Goal: Task Accomplishment & Management: Manage account settings

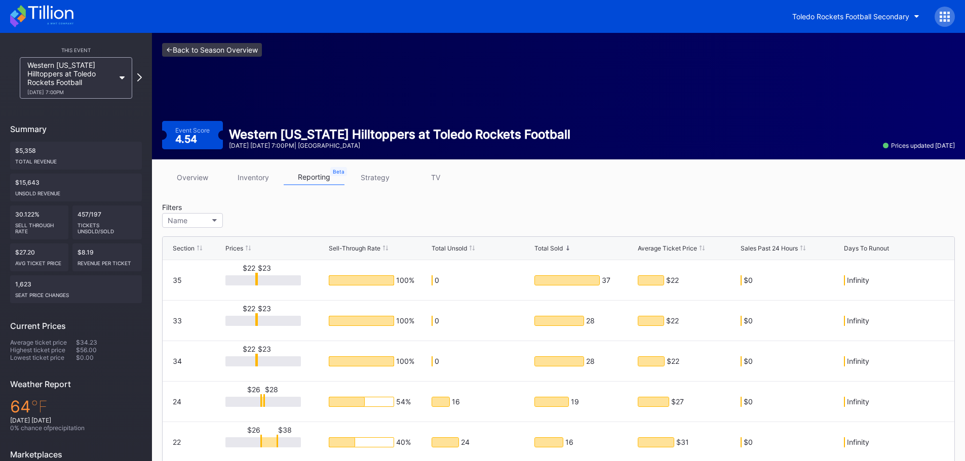
click at [211, 46] on link "<- Back to Season Overview" at bounding box center [212, 50] width 100 height 14
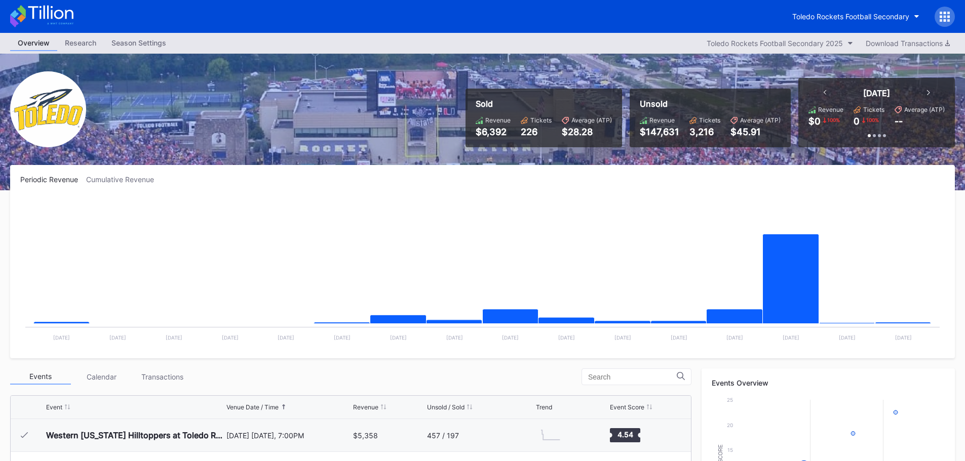
scroll to position [203, 0]
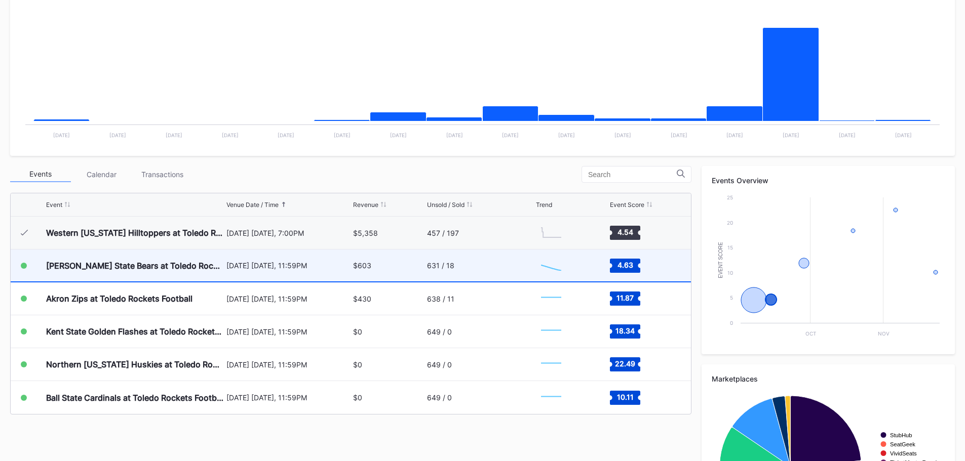
click at [342, 262] on div "[DATE] [DATE], 11:59PM" at bounding box center [288, 265] width 125 height 9
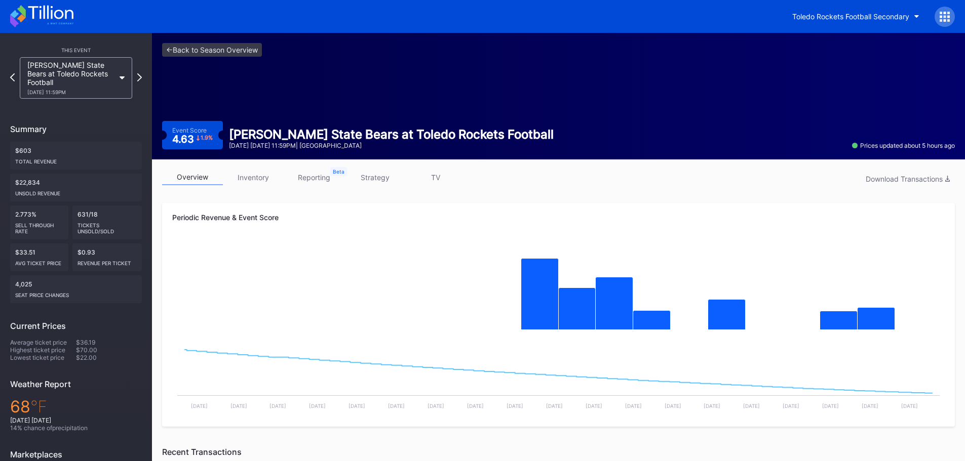
click at [388, 179] on link "strategy" at bounding box center [374, 178] width 61 height 16
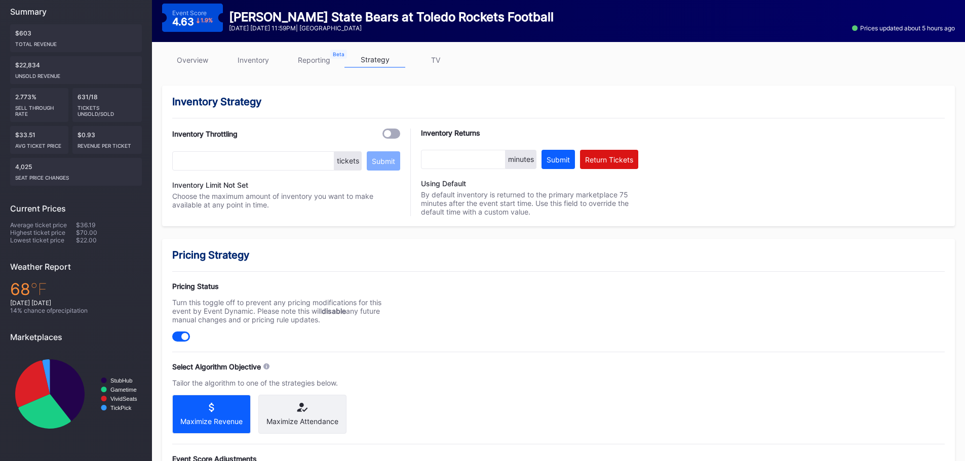
scroll to position [253, 0]
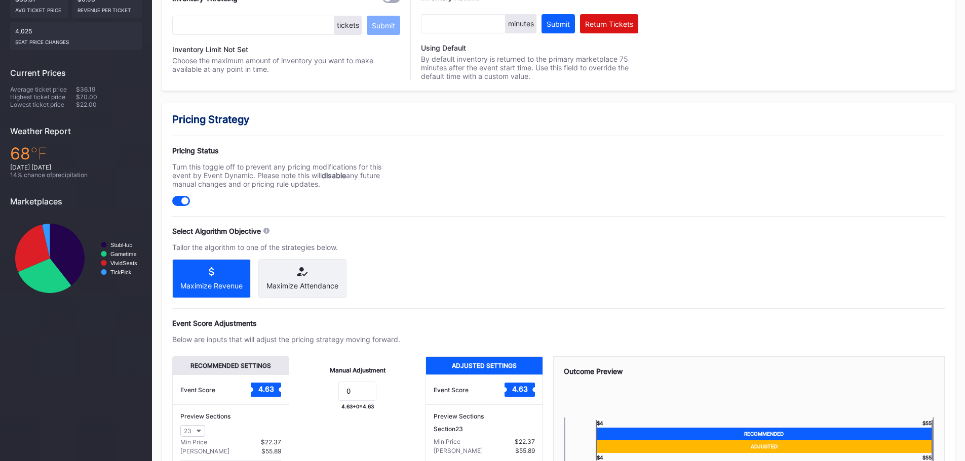
click at [317, 286] on div "Maximize Attendance" at bounding box center [302, 286] width 72 height 9
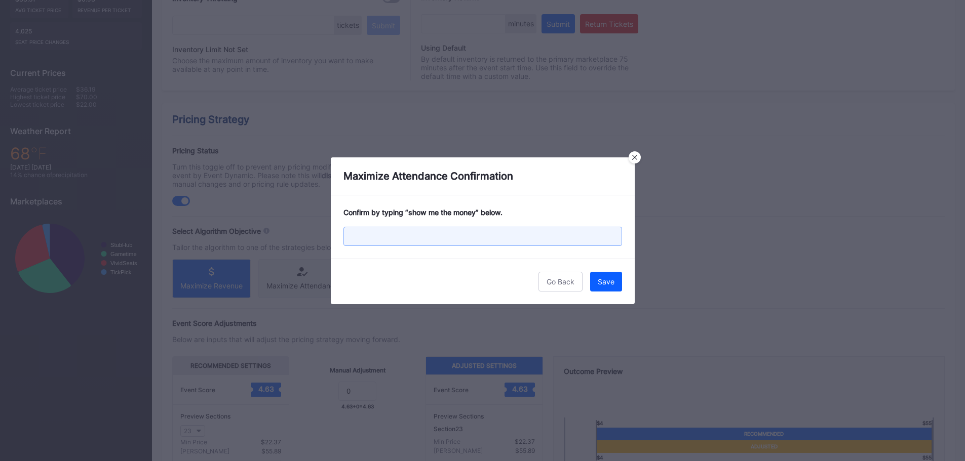
click at [529, 246] on input "text" at bounding box center [482, 236] width 279 height 19
type input "show me the money"
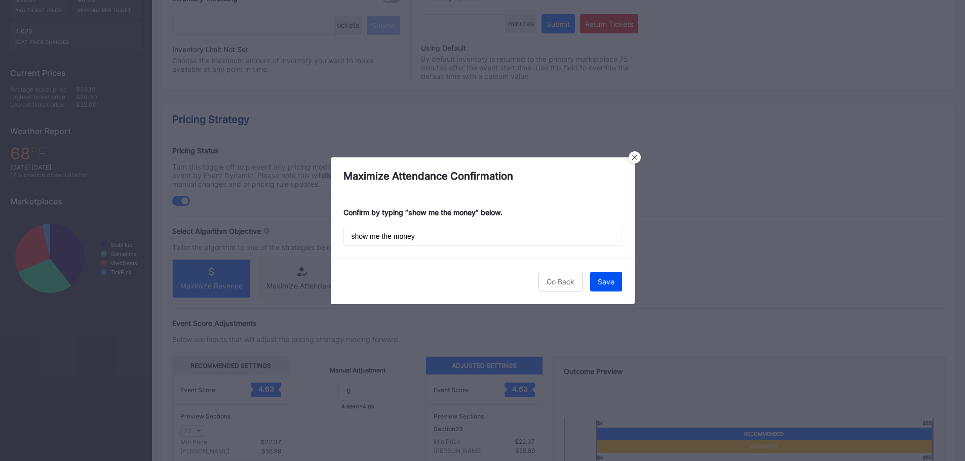
click at [606, 279] on div "Save" at bounding box center [606, 282] width 17 height 9
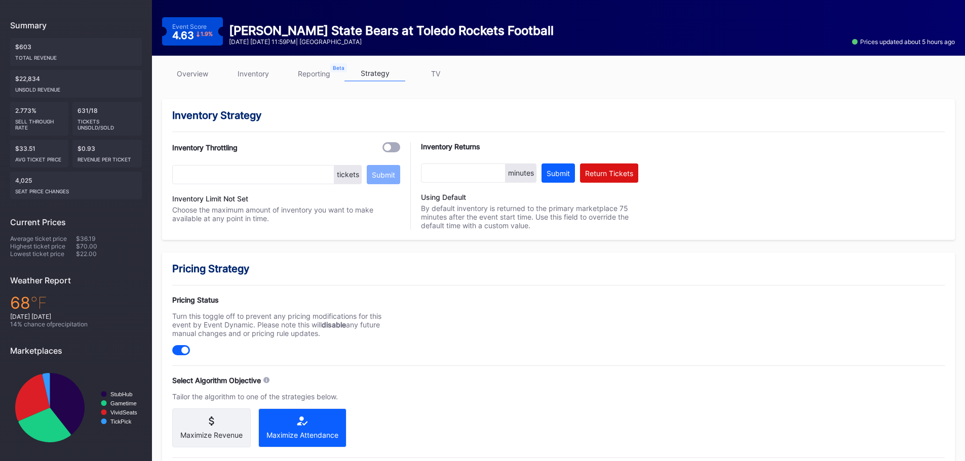
scroll to position [0, 0]
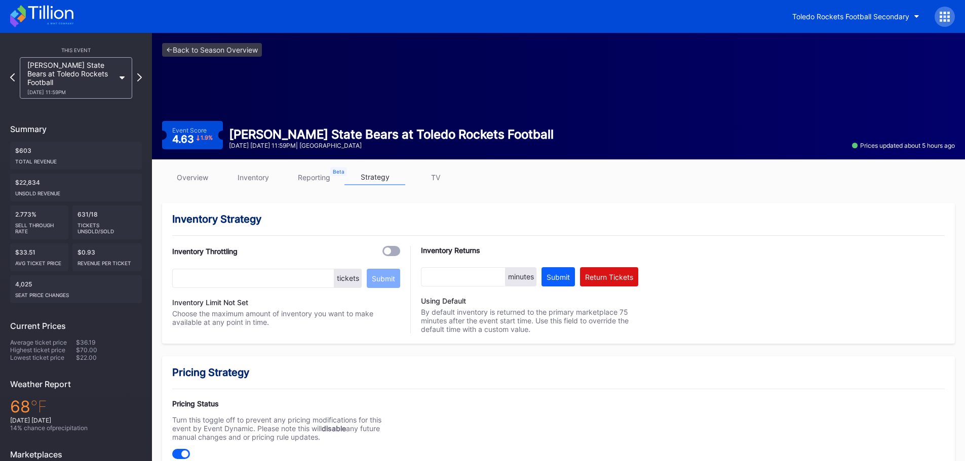
click at [204, 175] on link "overview" at bounding box center [192, 178] width 61 height 16
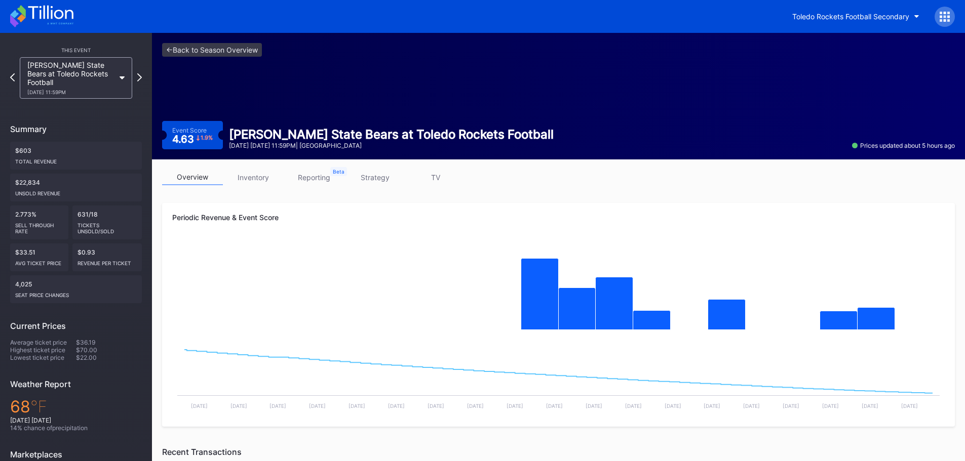
click at [383, 178] on link "strategy" at bounding box center [374, 178] width 61 height 16
